Goal: Task Accomplishment & Management: Use online tool/utility

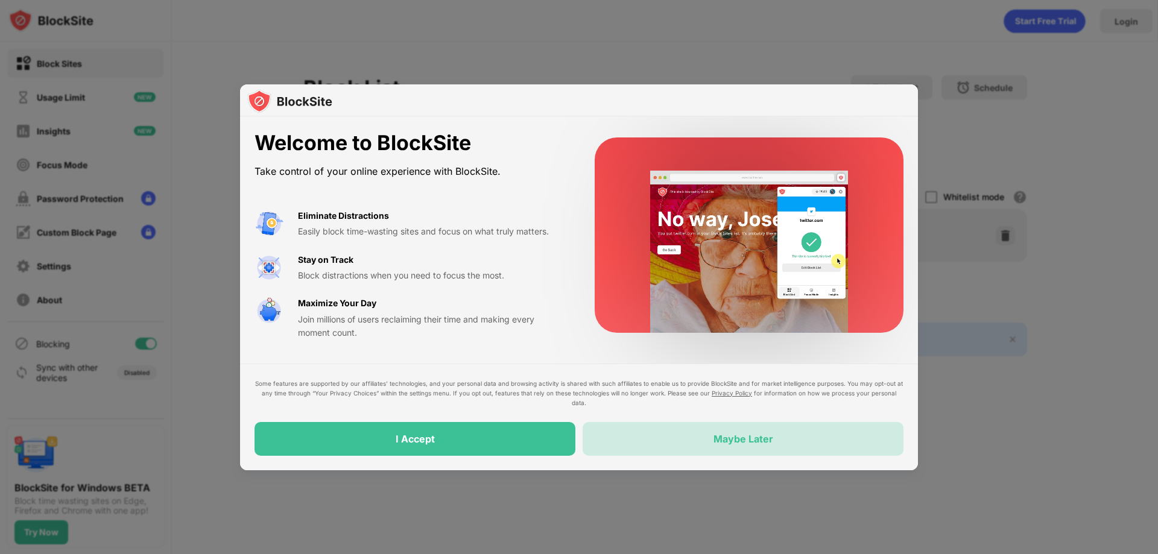
click at [707, 443] on div "Maybe Later" at bounding box center [742, 439] width 321 height 34
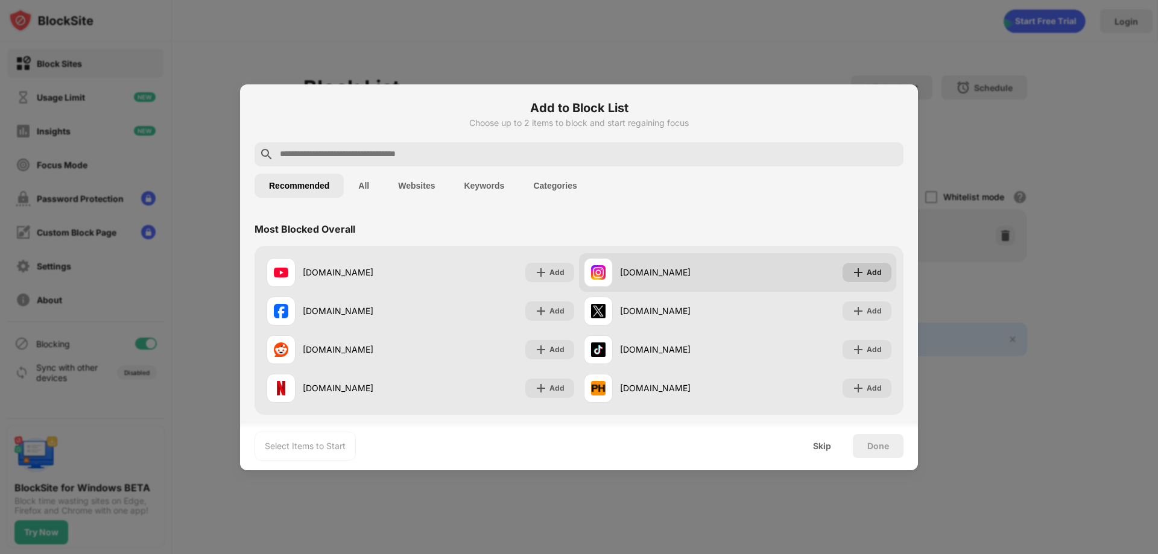
click at [866, 274] on div "Add" at bounding box center [873, 272] width 15 height 12
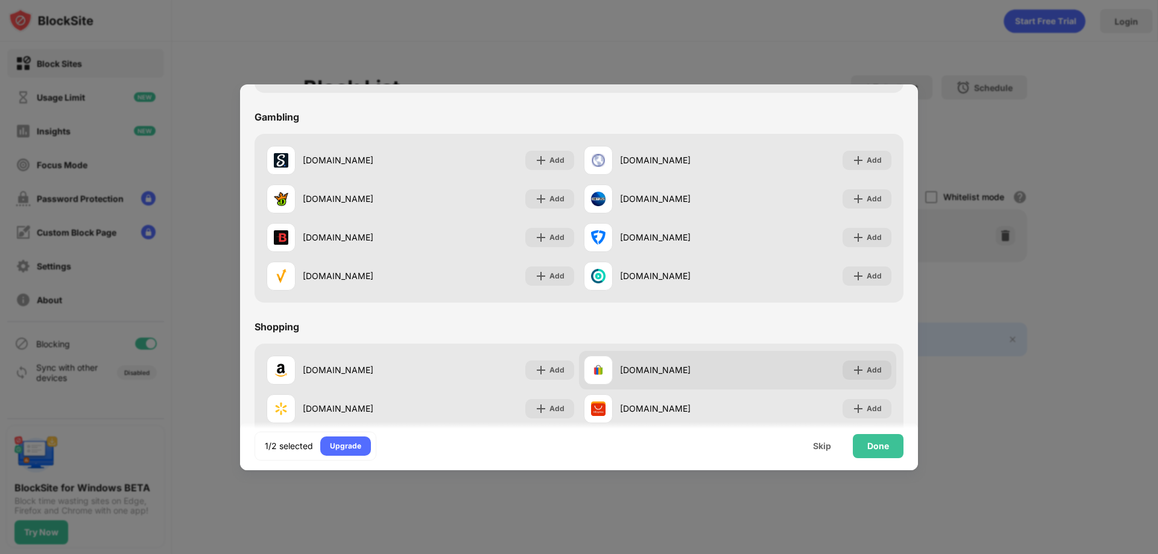
scroll to position [1206, 0]
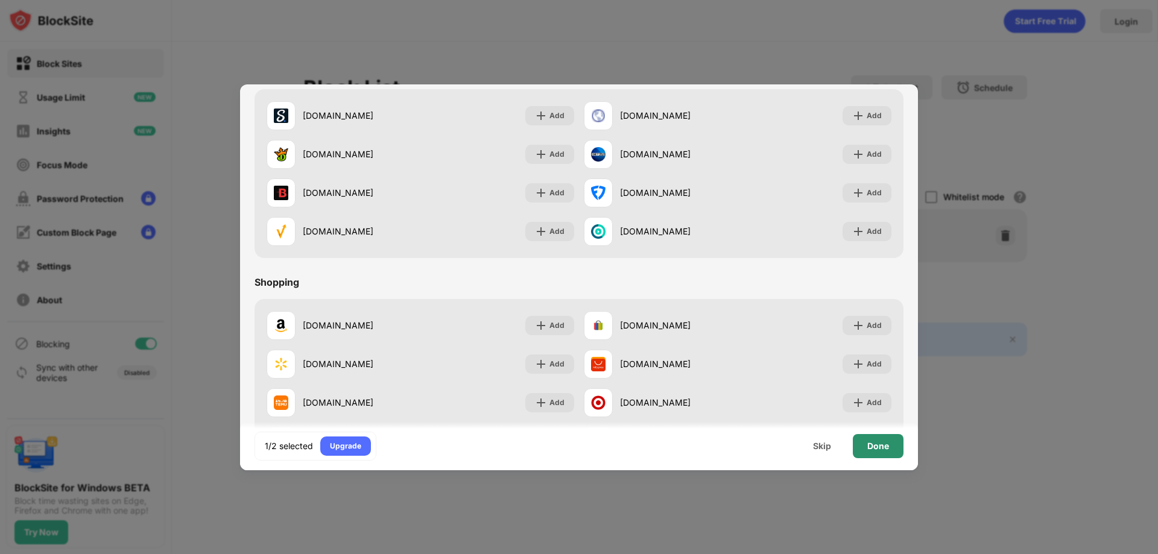
click at [880, 448] on div "Done" at bounding box center [878, 446] width 22 height 10
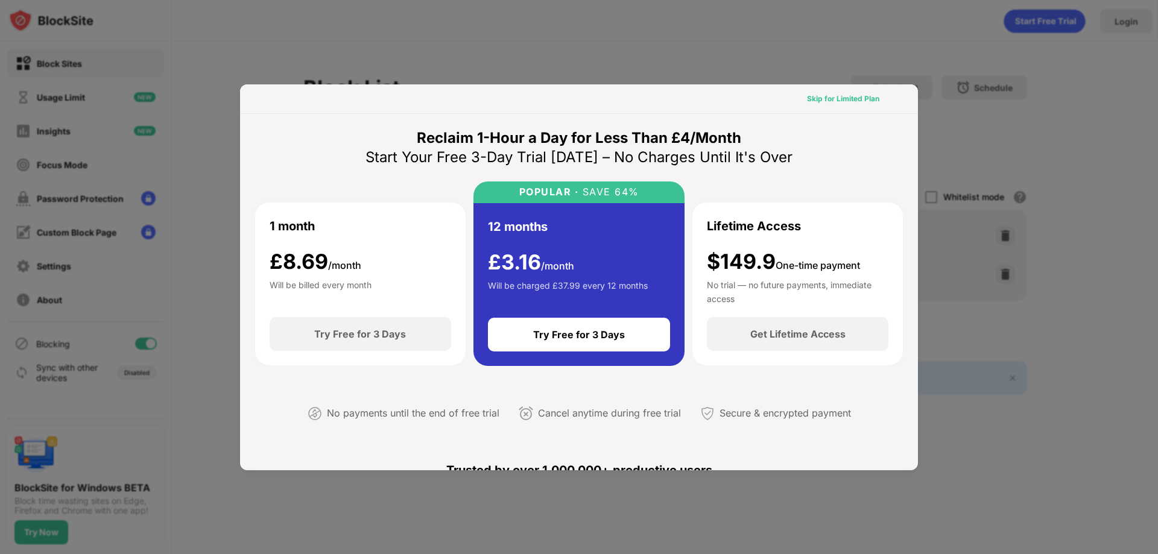
click at [850, 102] on div "Skip for Limited Plan" at bounding box center [843, 99] width 72 height 12
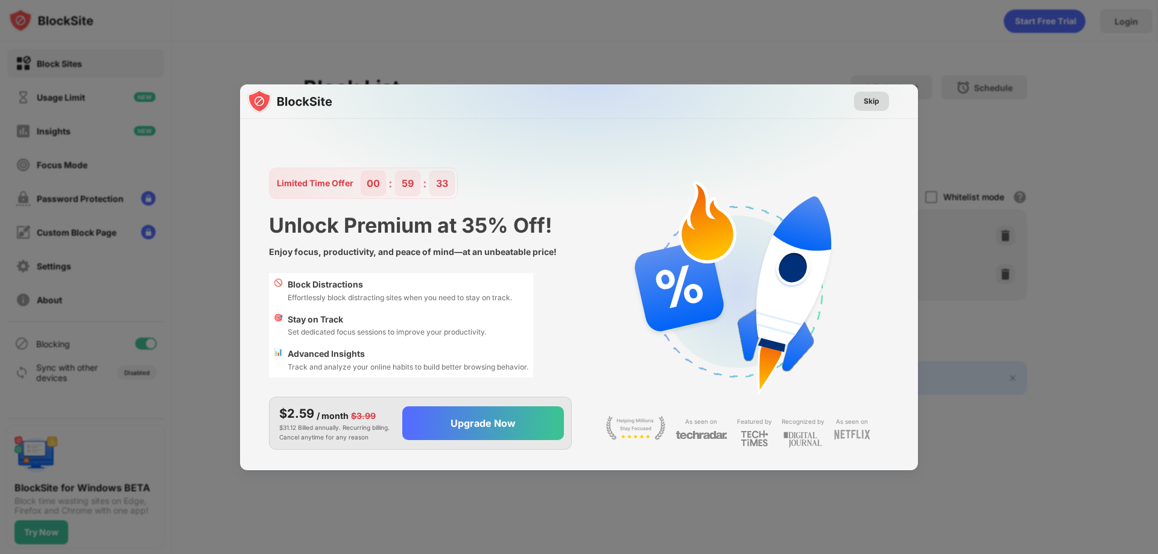
click at [881, 105] on div "Skip" at bounding box center [871, 101] width 35 height 19
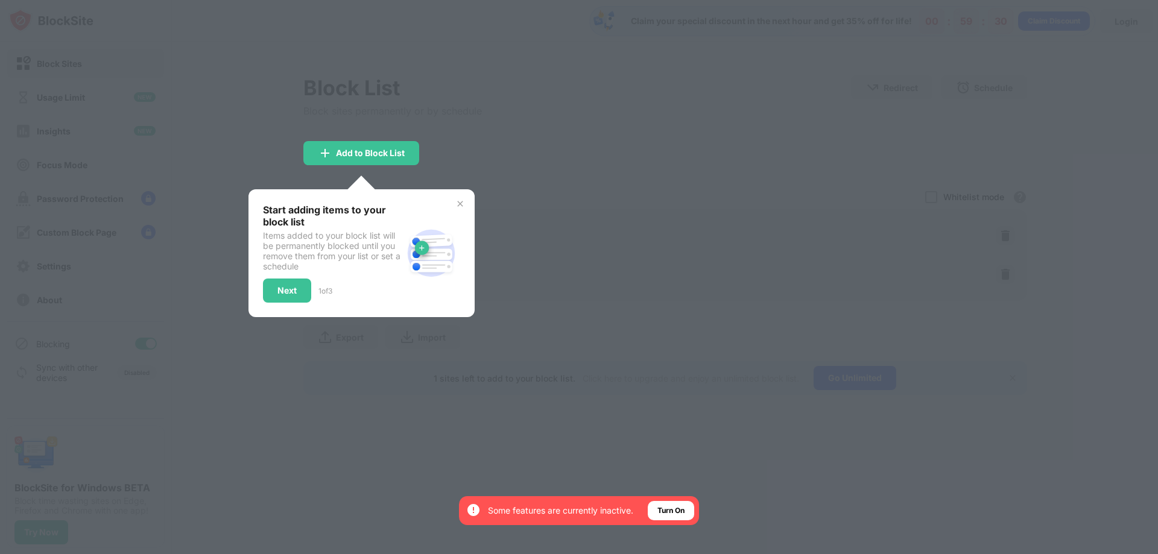
click at [464, 212] on div "Start adding items to your block list Items added to your block list will be pe…" at bounding box center [361, 253] width 226 height 128
click at [464, 207] on img at bounding box center [460, 204] width 10 height 10
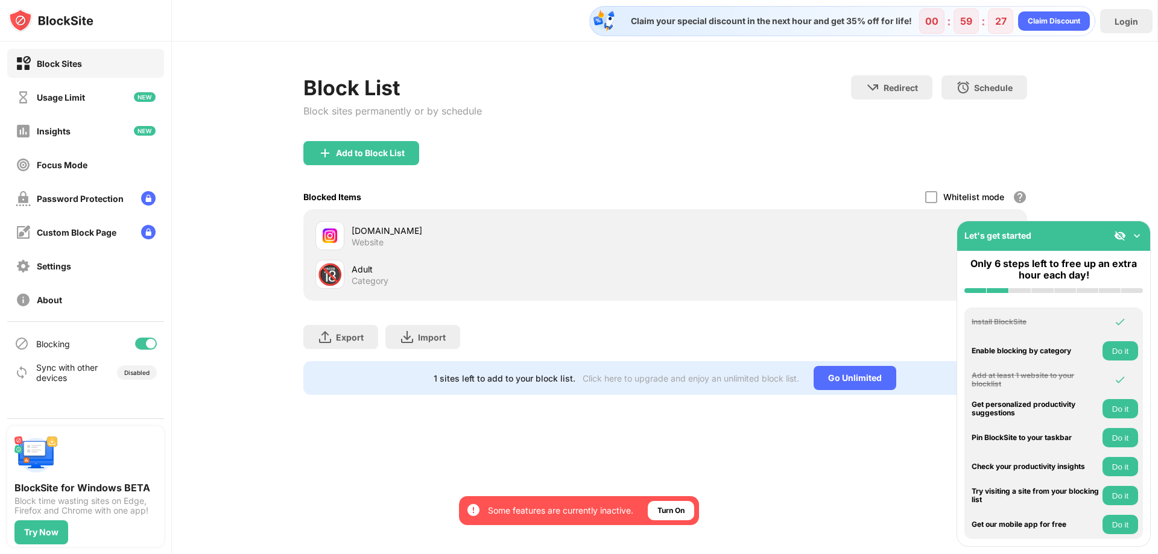
click at [1138, 233] on img at bounding box center [1136, 236] width 12 height 12
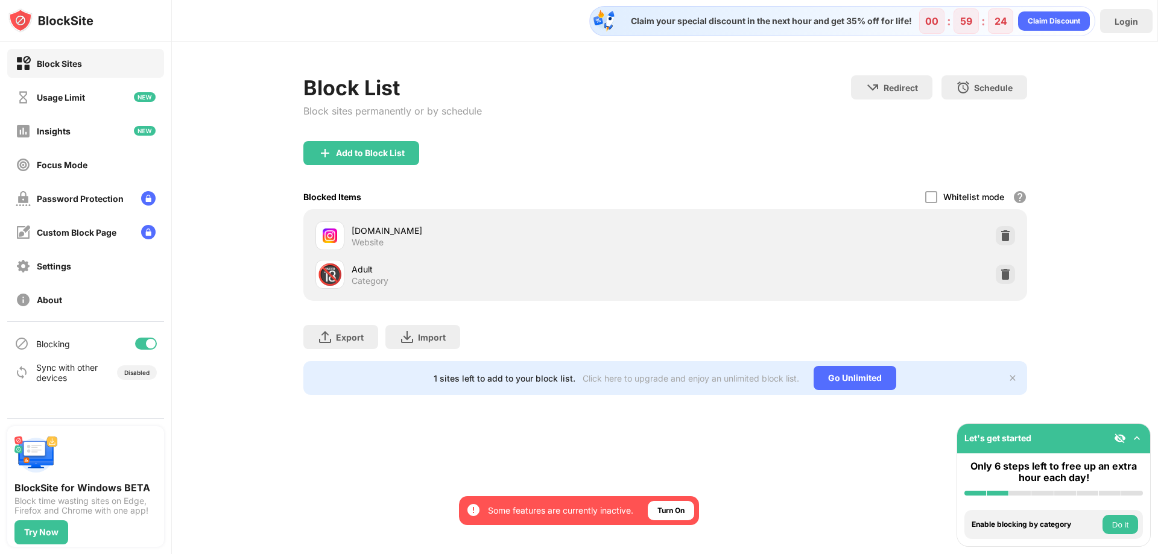
click at [362, 272] on div "Adult" at bounding box center [507, 269] width 313 height 13
click at [335, 277] on div "🔞" at bounding box center [329, 274] width 25 height 25
click at [373, 272] on div "Adult" at bounding box center [507, 269] width 313 height 13
click at [1004, 275] on img at bounding box center [1005, 274] width 12 height 12
